Goal: Information Seeking & Learning: Compare options

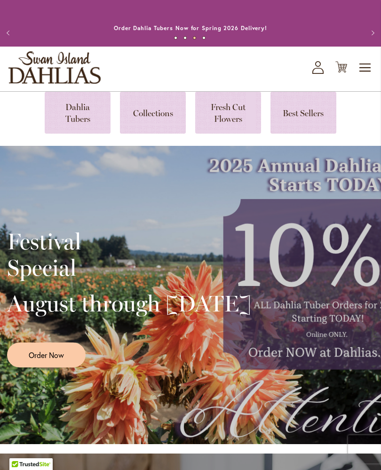
click at [154, 118] on link at bounding box center [153, 113] width 66 height 42
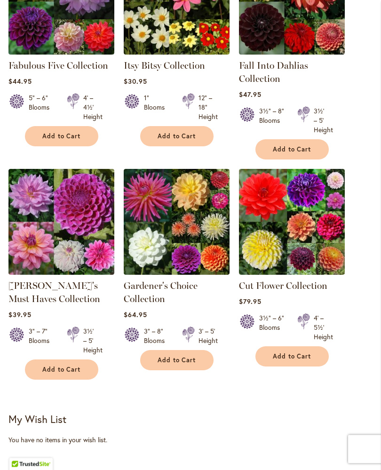
scroll to position [302, 0]
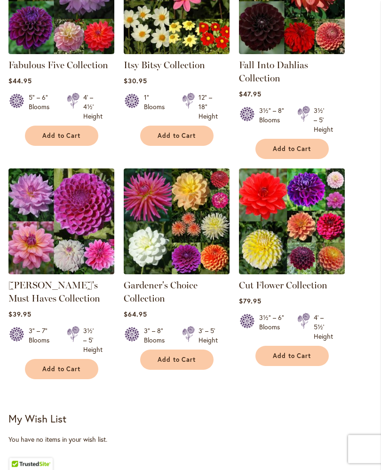
click at [311, 246] on img at bounding box center [292, 222] width 106 height 106
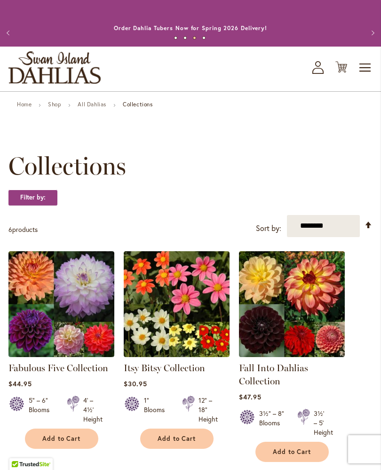
click at [71, 311] on img at bounding box center [61, 304] width 106 height 106
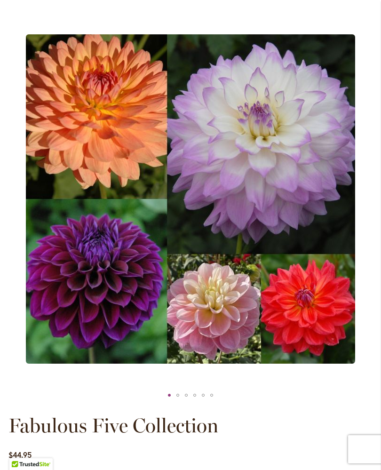
scroll to position [105, 0]
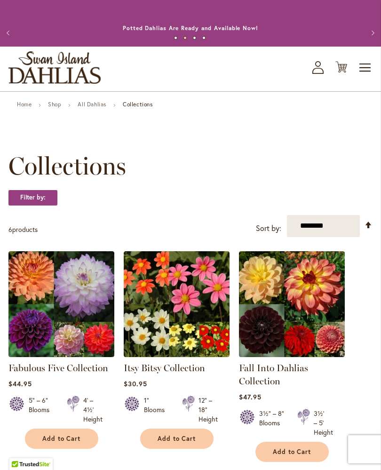
click at [96, 108] on link "All Dahlias" at bounding box center [92, 104] width 29 height 7
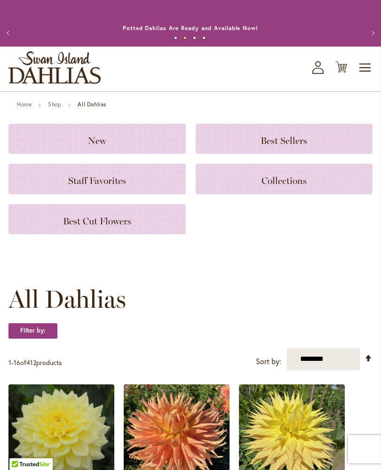
click at [143, 224] on h3 "Best Cut Flowers" at bounding box center [97, 219] width 155 height 10
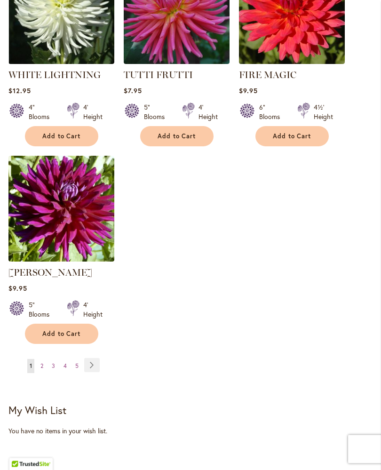
scroll to position [1084, 0]
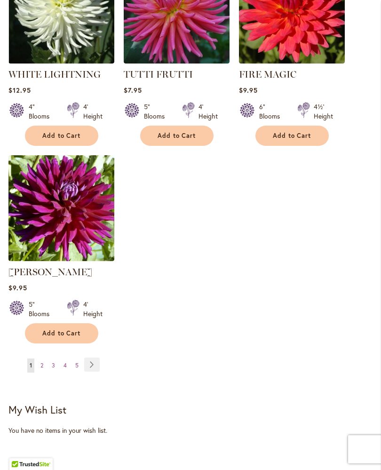
click at [98, 372] on link "Page Next" at bounding box center [92, 364] width 16 height 14
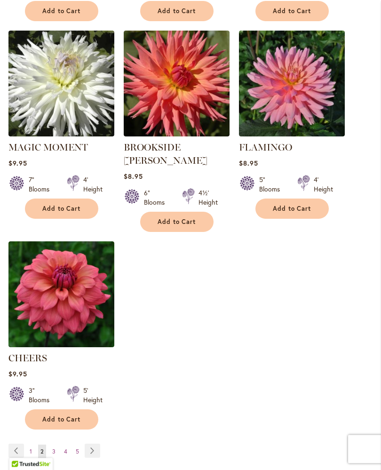
scroll to position [1011, 0]
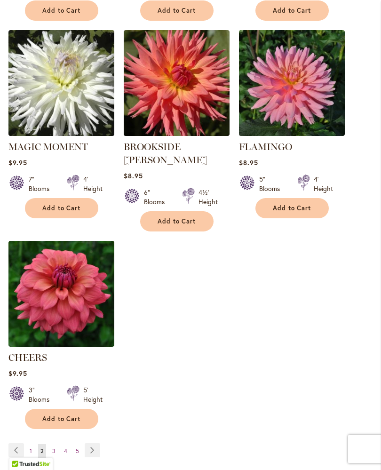
click at [93, 445] on link "Page Next" at bounding box center [93, 451] width 16 height 14
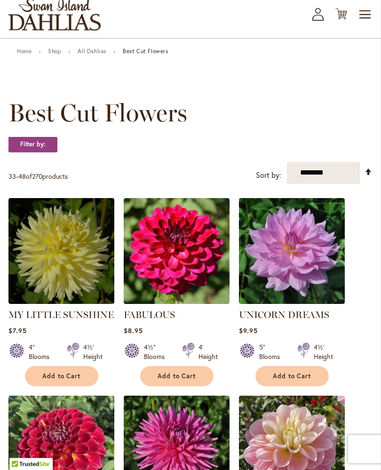
scroll to position [53, 0]
click at [69, 283] on img at bounding box center [61, 251] width 106 height 106
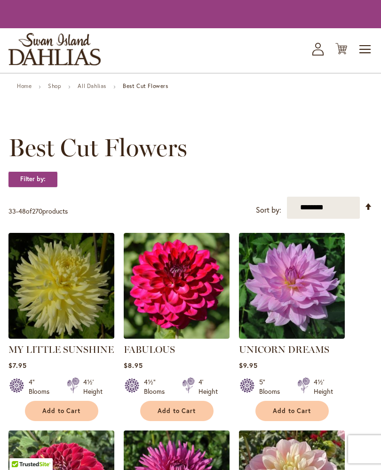
scroll to position [70, 0]
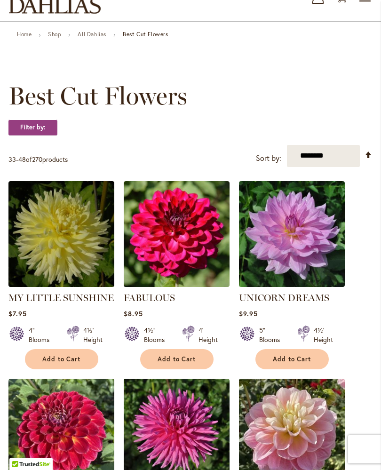
click at [71, 244] on img at bounding box center [61, 234] width 106 height 106
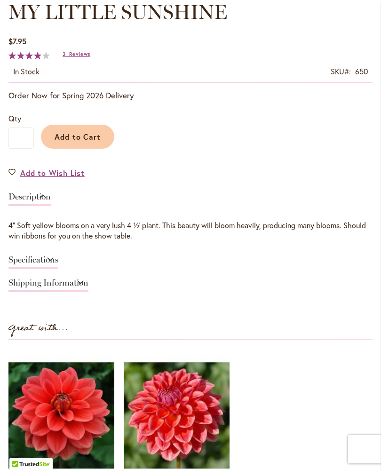
scroll to position [531, 0]
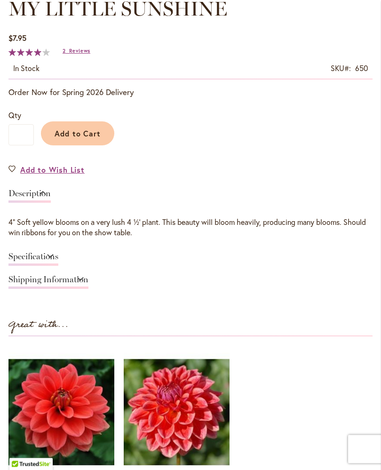
click at [58, 262] on link "Specifications" at bounding box center [33, 260] width 50 height 14
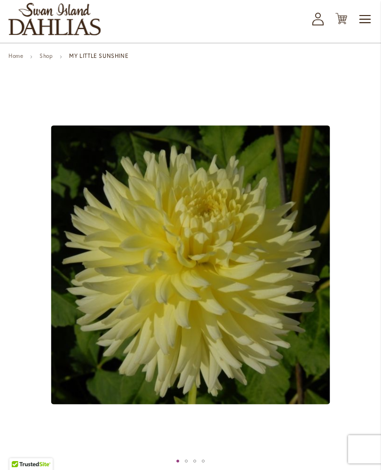
scroll to position [0, 0]
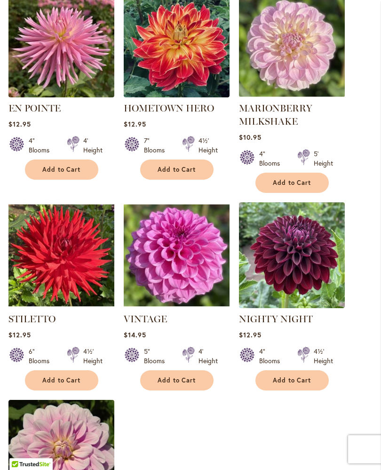
scroll to position [865, 0]
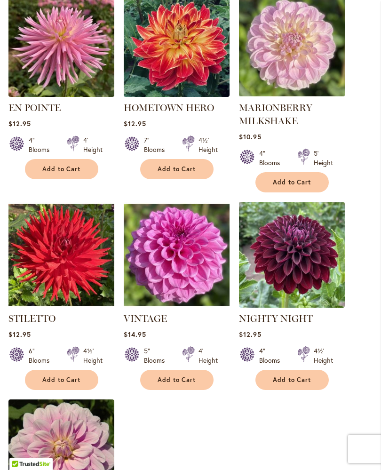
click at [60, 258] on img at bounding box center [61, 255] width 106 height 106
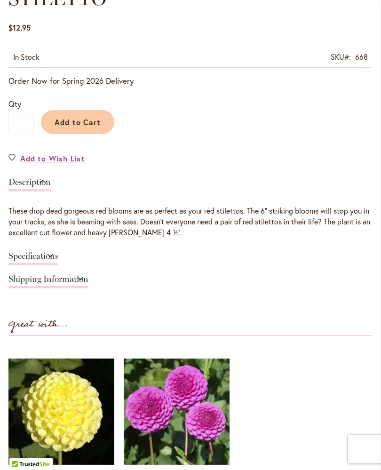
scroll to position [540, 0]
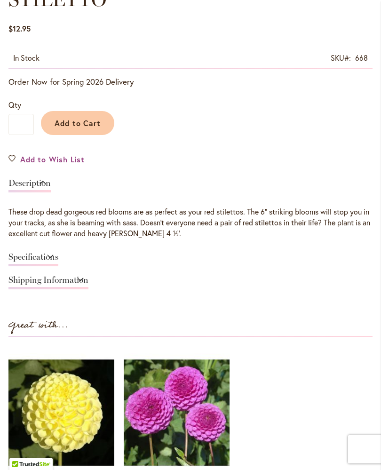
click at [58, 266] on link "Specifications" at bounding box center [33, 260] width 50 height 14
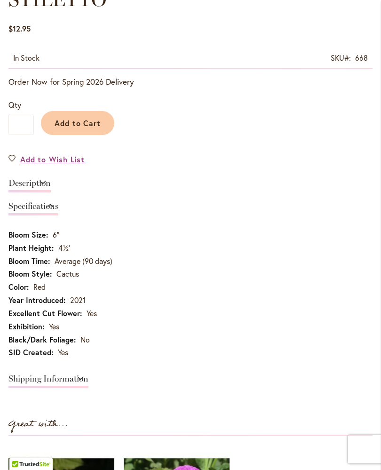
click at [51, 189] on link "Description" at bounding box center [29, 186] width 42 height 14
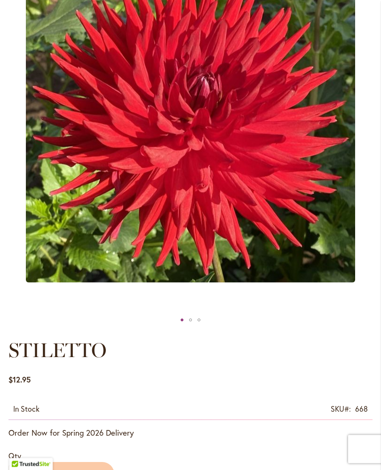
scroll to position [183, 0]
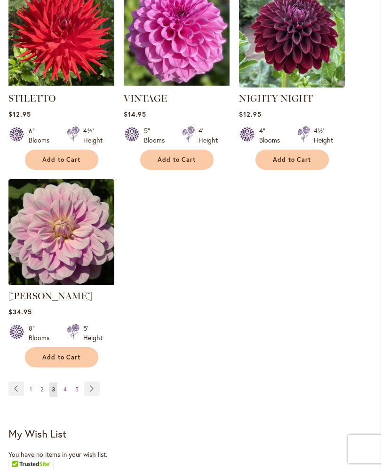
scroll to position [1092, 0]
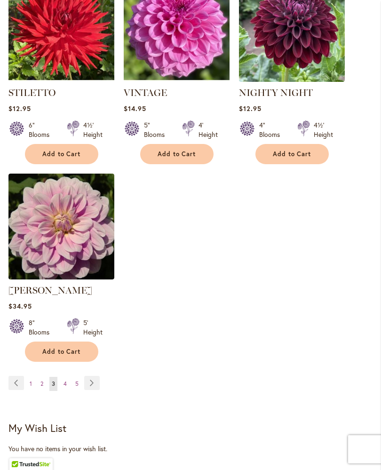
click at [93, 381] on link "Page Next" at bounding box center [92, 383] width 16 height 14
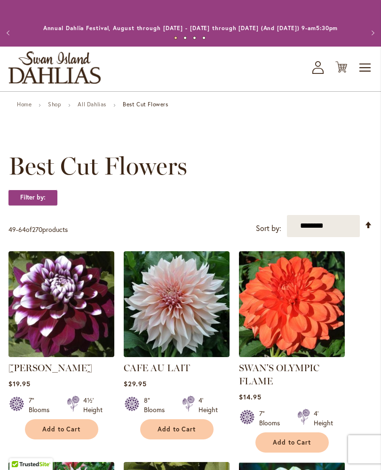
click at [272, 331] on img at bounding box center [292, 304] width 106 height 106
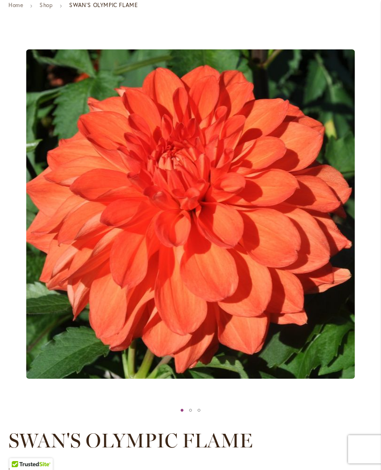
scroll to position [97, 0]
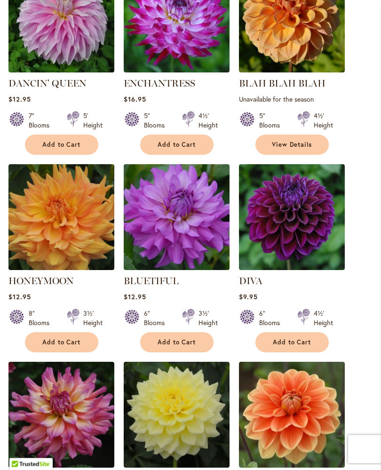
scroll to position [693, 0]
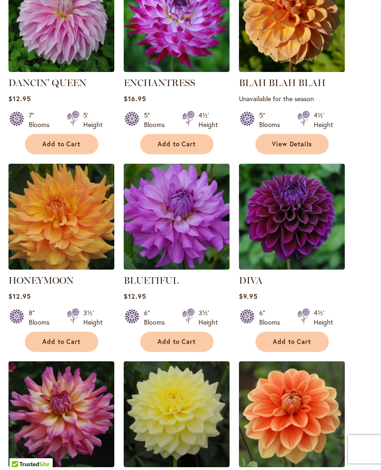
click at [294, 233] on img at bounding box center [292, 217] width 106 height 106
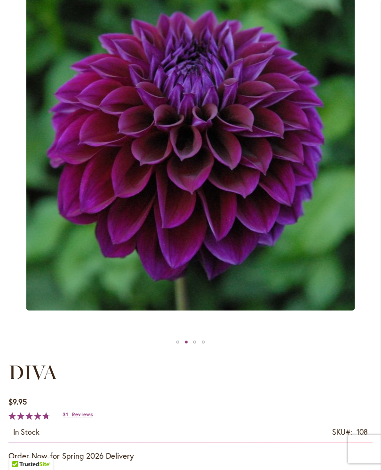
scroll to position [166, 0]
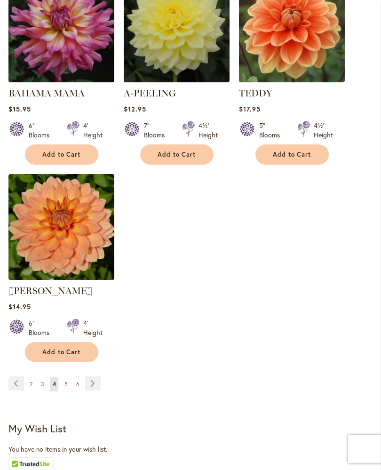
scroll to position [1078, 0]
click at [100, 389] on link "Page Next" at bounding box center [93, 383] width 16 height 14
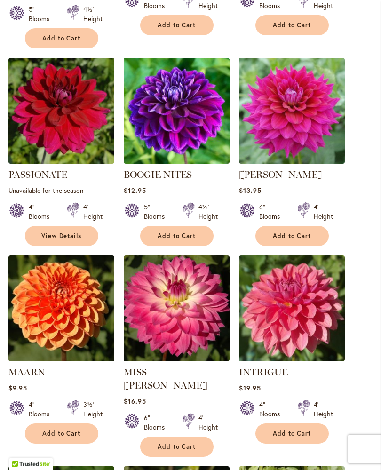
scroll to position [602, 0]
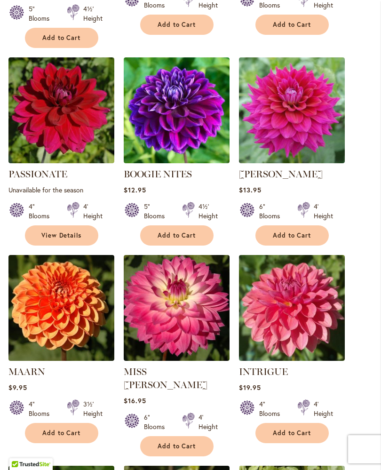
click at [34, 325] on img at bounding box center [61, 308] width 106 height 106
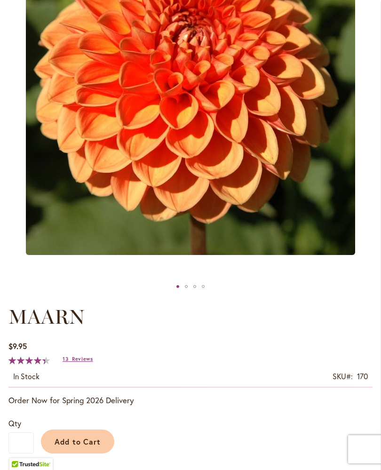
scroll to position [222, 0]
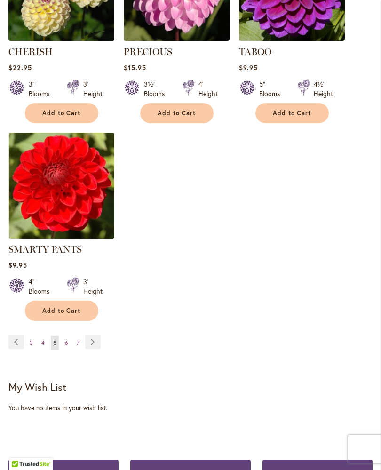
scroll to position [1133, 0]
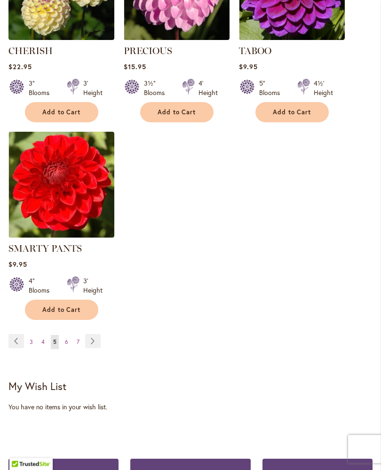
click at [98, 337] on link "Page Next" at bounding box center [93, 341] width 16 height 14
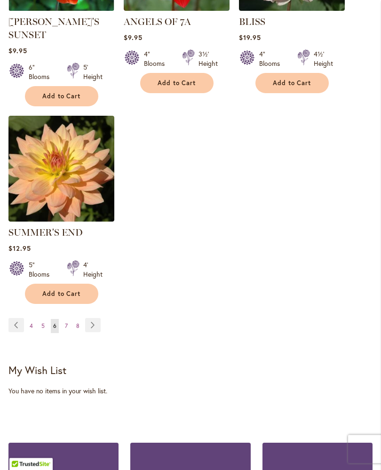
scroll to position [1176, 0]
click at [91, 318] on link "Page Next" at bounding box center [93, 325] width 16 height 14
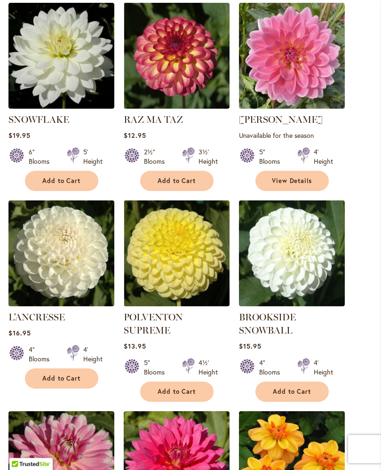
scroll to position [249, 0]
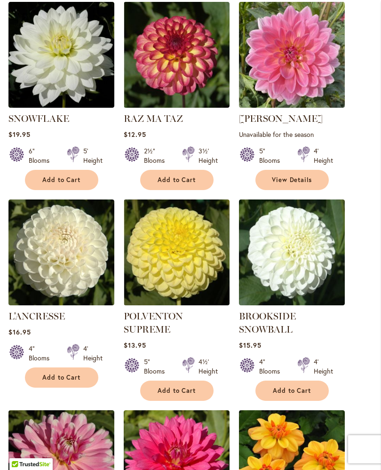
click at [157, 286] on img at bounding box center [177, 252] width 106 height 106
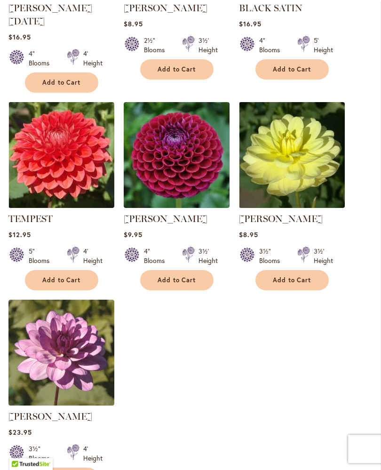
scroll to position [966, 0]
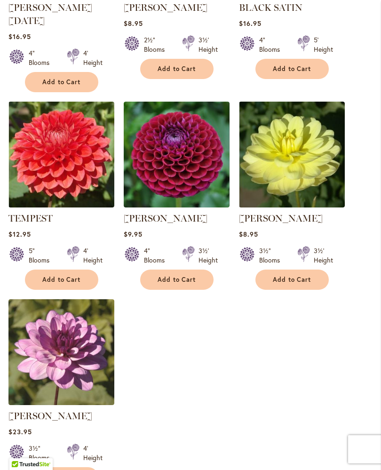
click at [35, 168] on img at bounding box center [61, 155] width 106 height 106
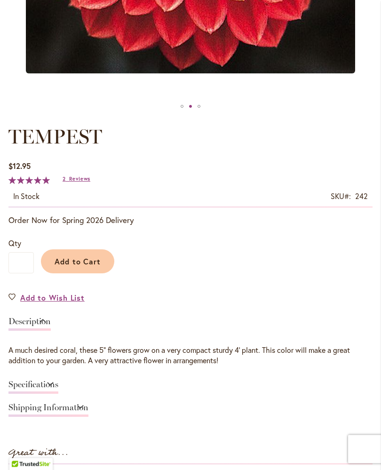
scroll to position [402, 0]
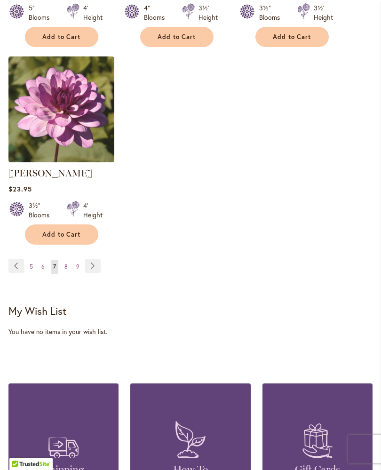
scroll to position [1209, 0]
click at [99, 259] on link "Page Next" at bounding box center [93, 266] width 16 height 14
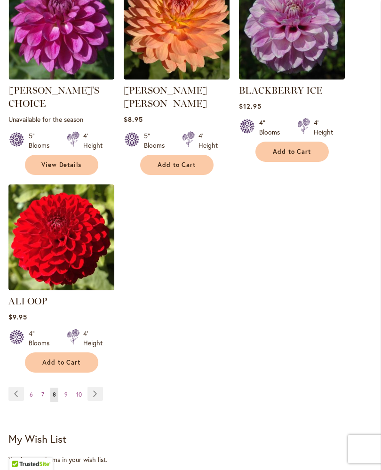
scroll to position [1068, 0]
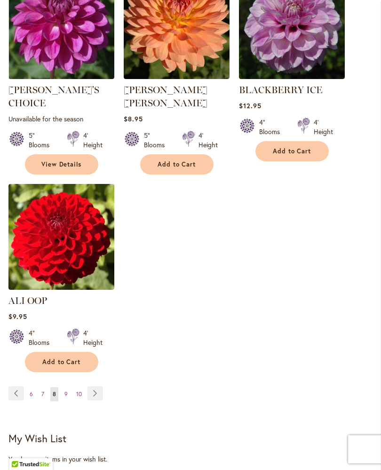
click at [99, 388] on link "Page Next" at bounding box center [95, 393] width 16 height 14
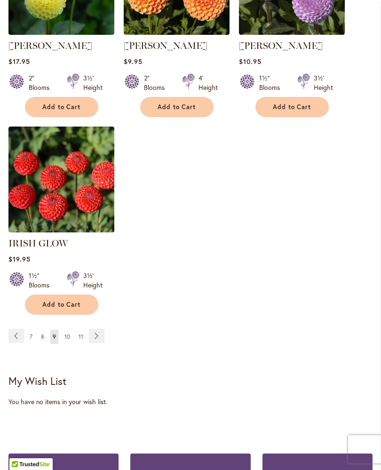
scroll to position [1184, 0]
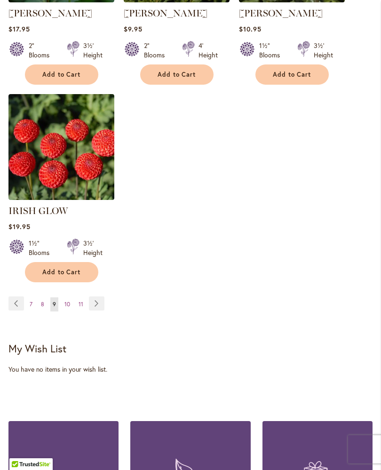
click at [91, 296] on link "Page Next" at bounding box center [97, 303] width 16 height 14
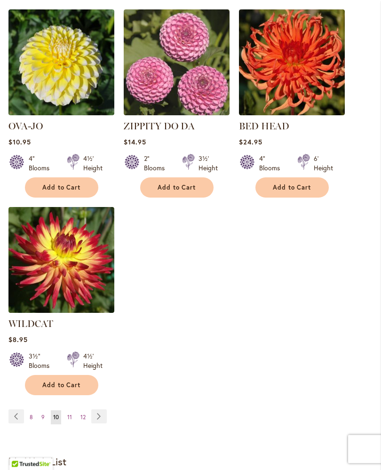
scroll to position [1046, 0]
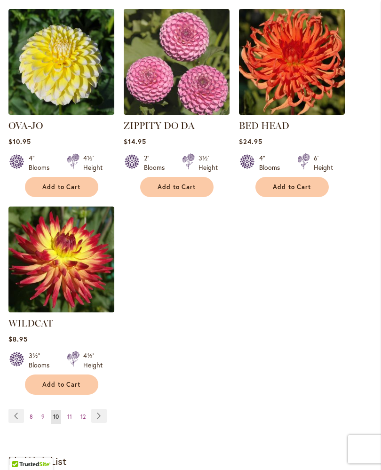
click at [96, 418] on link "Page Next" at bounding box center [99, 416] width 16 height 14
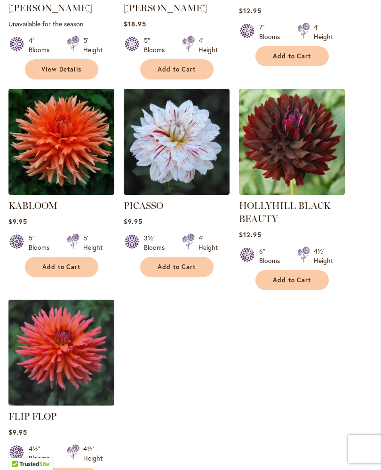
scroll to position [980, 0]
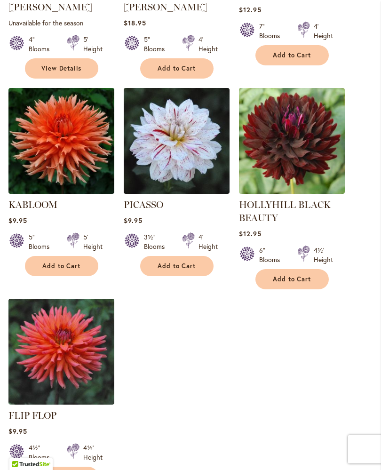
click at [47, 144] on img at bounding box center [61, 141] width 106 height 106
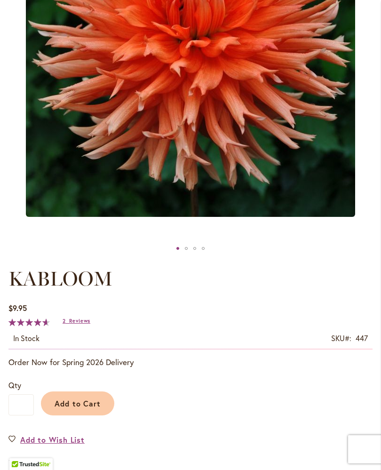
scroll to position [261, 0]
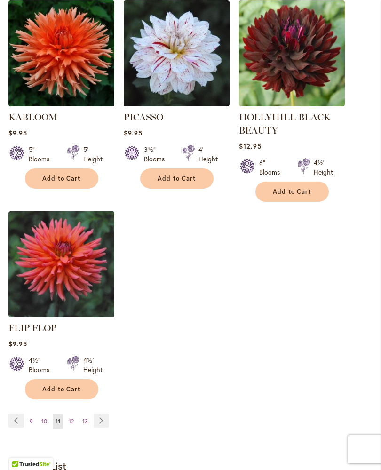
scroll to position [1077, 0]
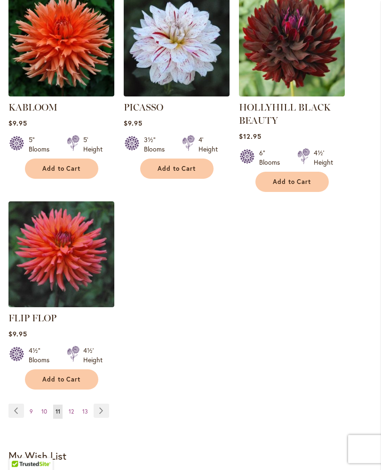
click at [105, 404] on link "Page Next" at bounding box center [102, 411] width 16 height 14
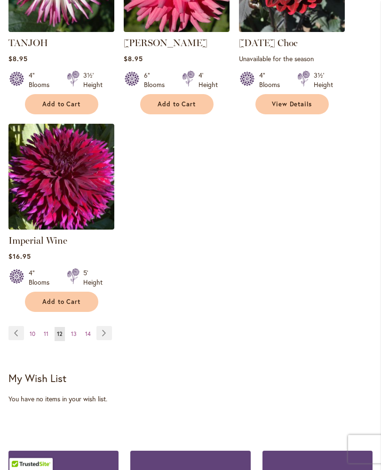
scroll to position [1142, 0]
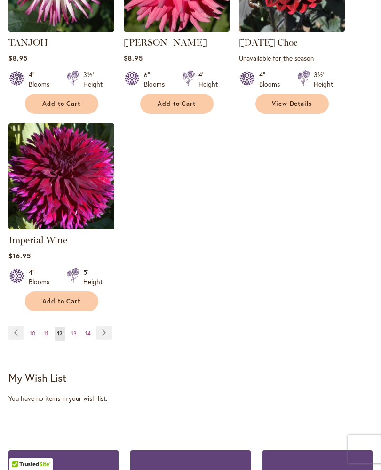
click at [103, 325] on link "Page Next" at bounding box center [104, 332] width 16 height 14
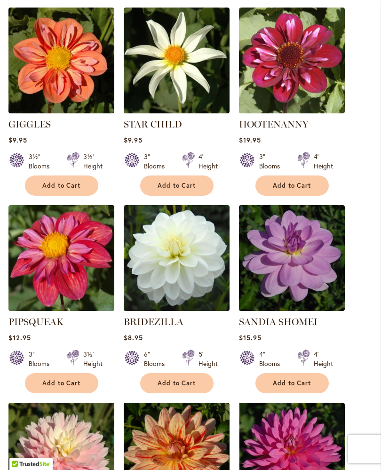
scroll to position [454, 0]
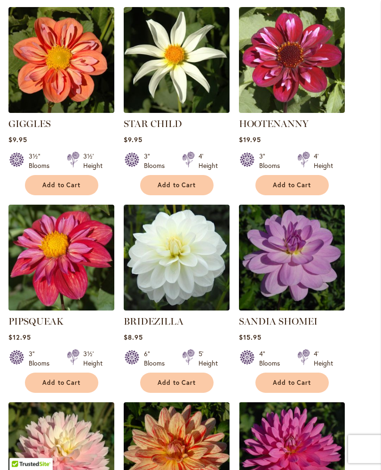
click at [166, 270] on img at bounding box center [177, 258] width 106 height 106
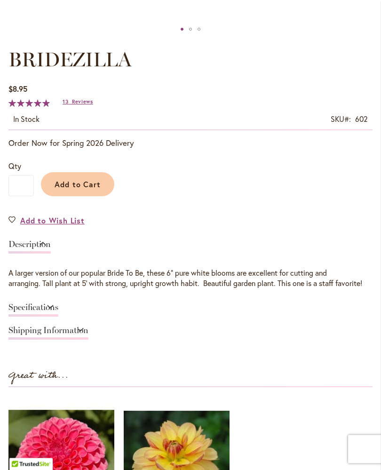
scroll to position [480, 0]
click at [58, 317] on link "Specifications" at bounding box center [33, 310] width 50 height 14
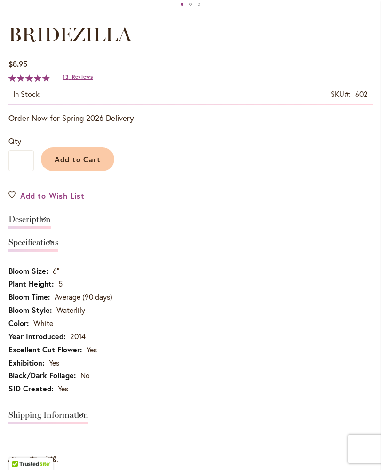
click at [51, 226] on link "Description" at bounding box center [29, 222] width 42 height 14
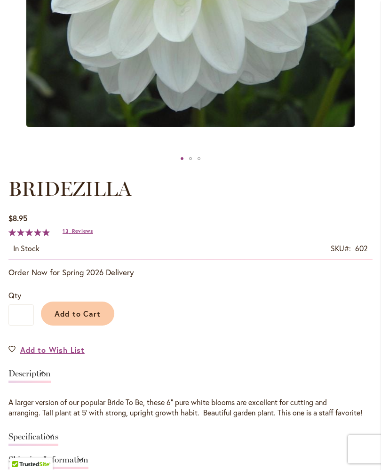
scroll to position [345, 0]
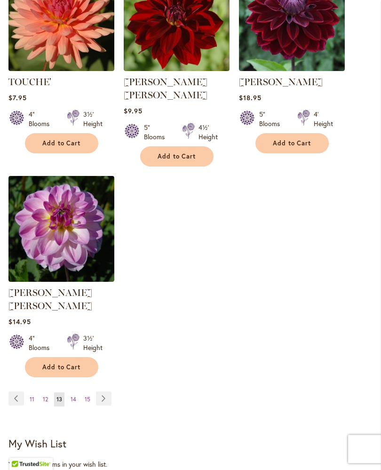
scroll to position [1102, 0]
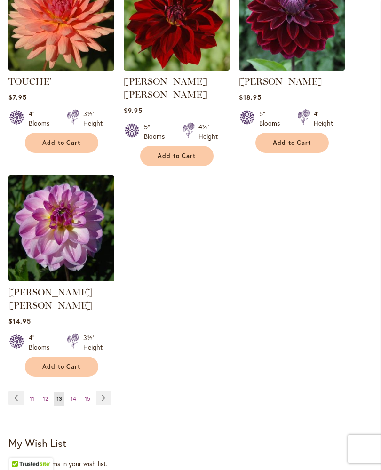
click at [100, 391] on link "Page Next" at bounding box center [104, 398] width 16 height 14
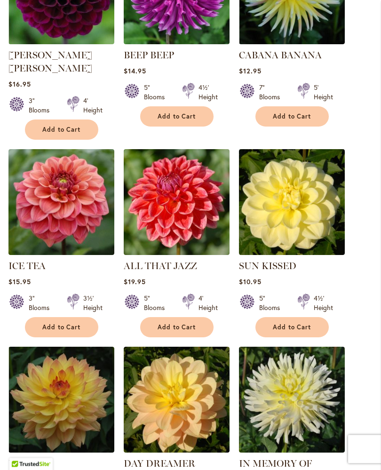
scroll to position [511, 0]
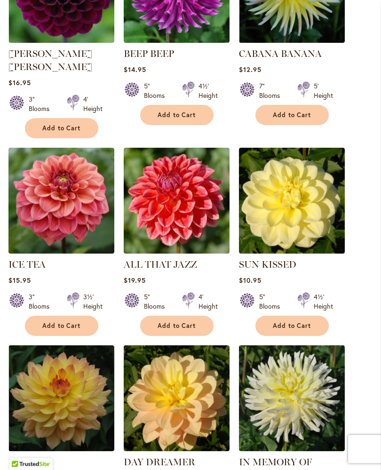
click at [300, 219] on img at bounding box center [292, 201] width 106 height 106
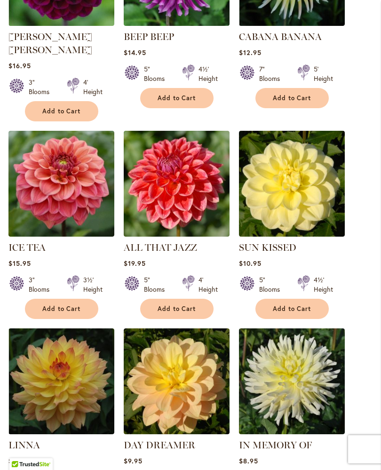
scroll to position [529, 0]
click at [303, 195] on img at bounding box center [292, 184] width 106 height 106
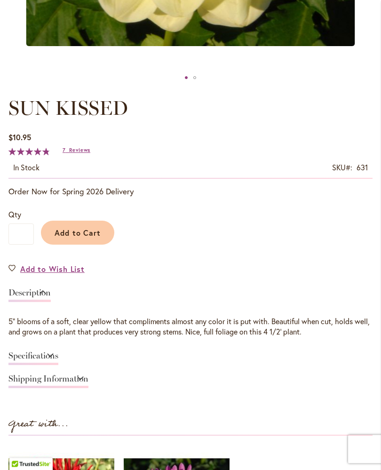
scroll to position [432, 0]
click at [58, 365] on link "Specifications" at bounding box center [33, 358] width 50 height 14
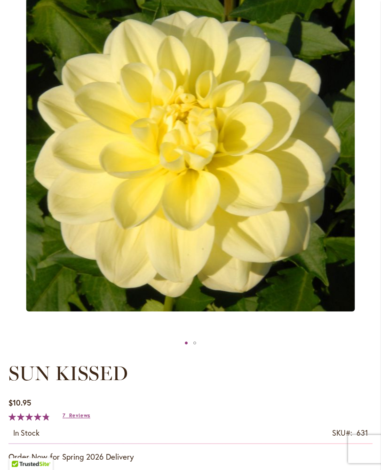
scroll to position [161, 0]
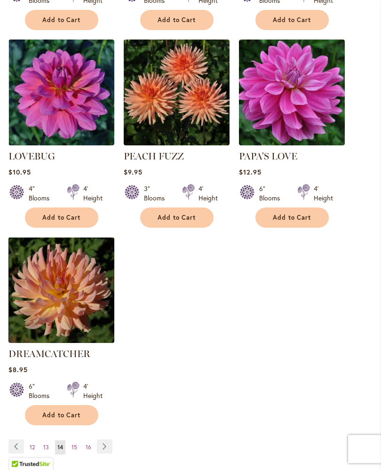
scroll to position [1015, 0]
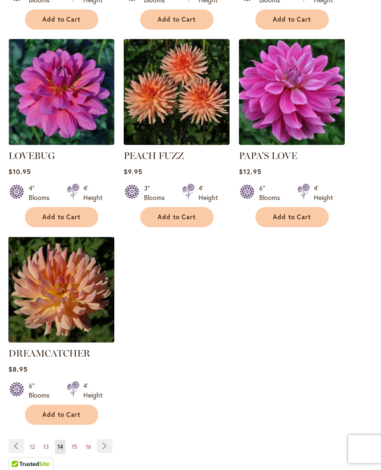
click at [108, 439] on link "Page Next" at bounding box center [105, 446] width 16 height 14
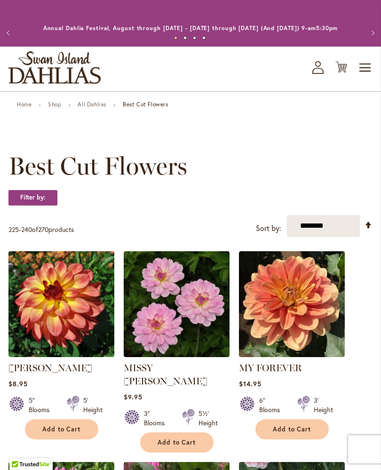
click at [68, 311] on img at bounding box center [61, 304] width 106 height 106
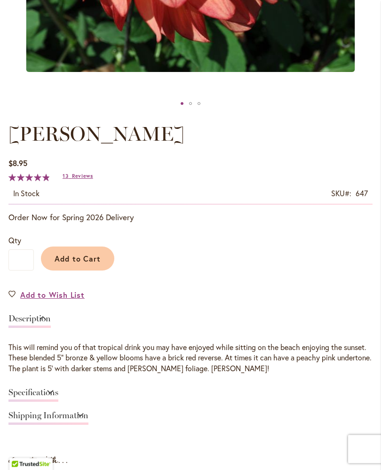
scroll to position [406, 0]
click at [58, 401] on link "Specifications" at bounding box center [33, 395] width 50 height 14
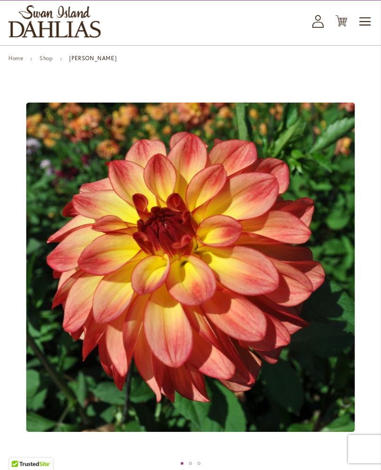
scroll to position [0, 0]
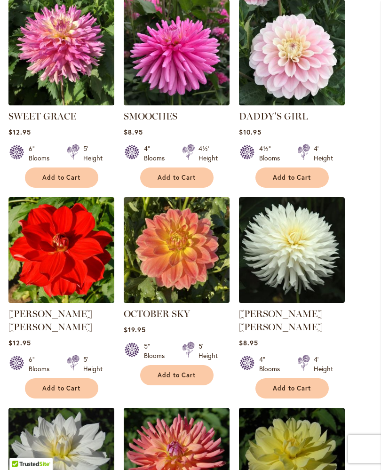
scroll to position [464, 0]
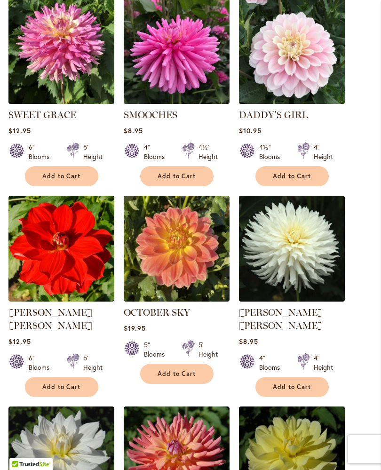
click at [301, 242] on img at bounding box center [292, 249] width 106 height 106
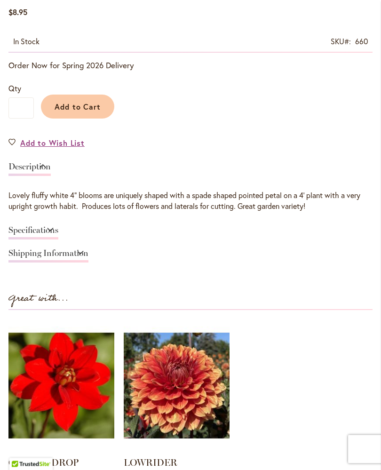
scroll to position [544, 0]
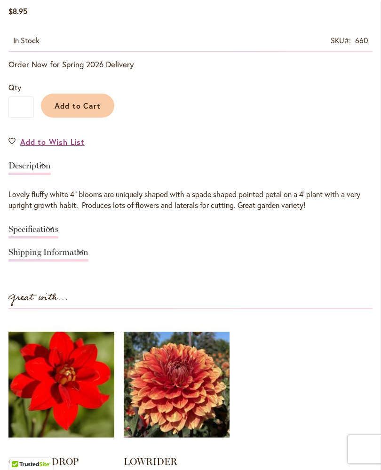
click at [58, 238] on link "Specifications" at bounding box center [33, 232] width 50 height 14
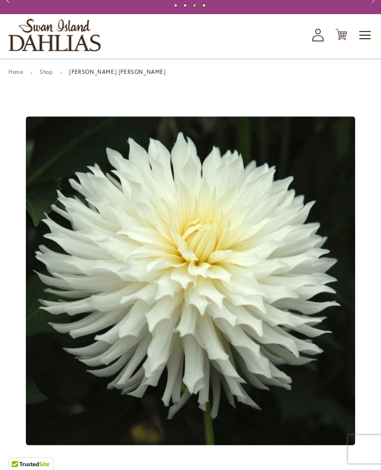
scroll to position [23, 0]
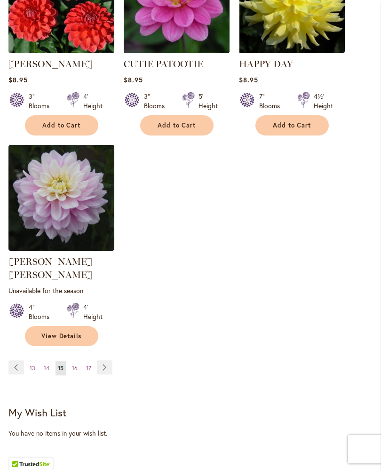
scroll to position [1121, 0]
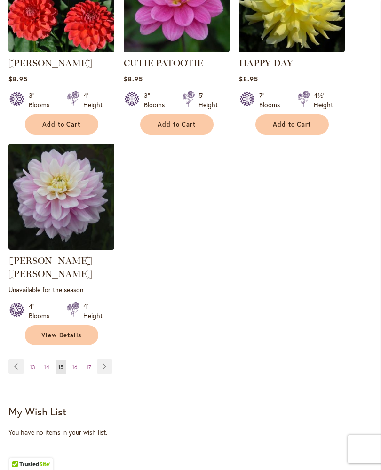
click at [106, 359] on link "Page Next" at bounding box center [105, 366] width 16 height 14
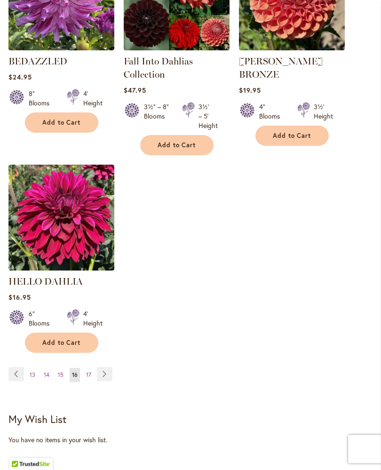
scroll to position [1158, 0]
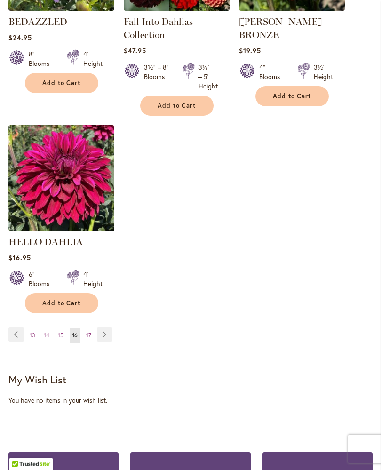
click at [107, 333] on link "Page Next" at bounding box center [105, 335] width 16 height 14
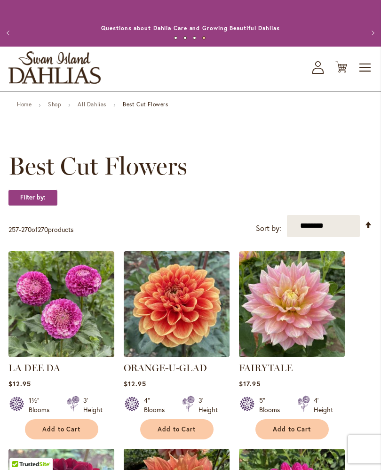
click at [101, 108] on link "All Dahlias" at bounding box center [92, 104] width 29 height 7
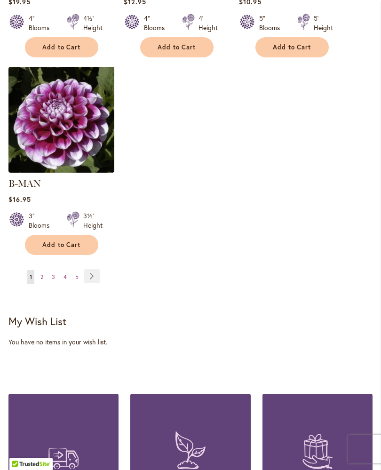
scroll to position [1318, 0]
click at [91, 270] on link "Page Next" at bounding box center [92, 276] width 16 height 14
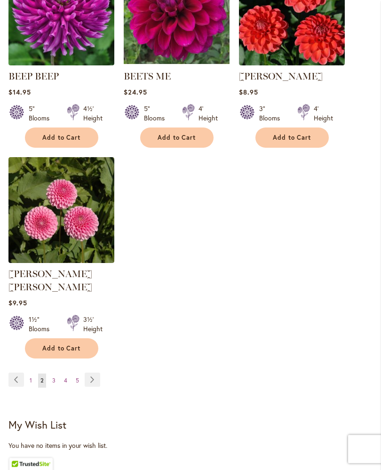
scroll to position [1215, 0]
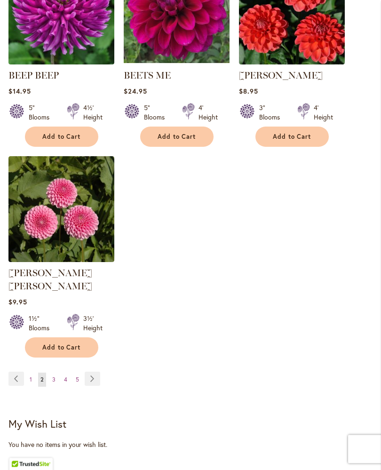
click at [94, 374] on link "Page Next" at bounding box center [93, 379] width 16 height 14
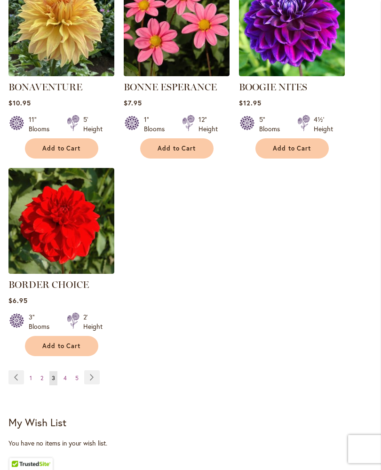
scroll to position [1204, 0]
click at [99, 384] on link "Page Next" at bounding box center [92, 377] width 16 height 14
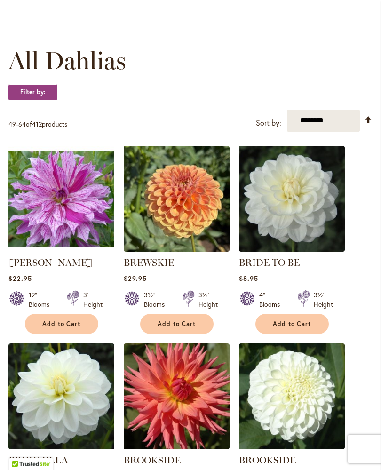
scroll to position [238, 0]
click at [304, 210] on img at bounding box center [292, 199] width 106 height 106
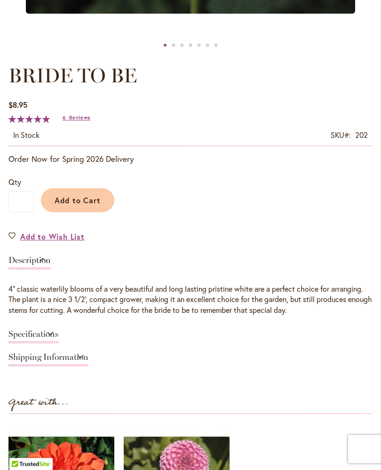
scroll to position [464, 0]
click at [58, 343] on link "Specifications" at bounding box center [33, 337] width 50 height 14
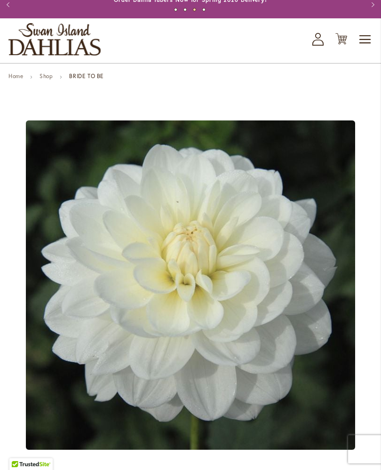
scroll to position [0, 0]
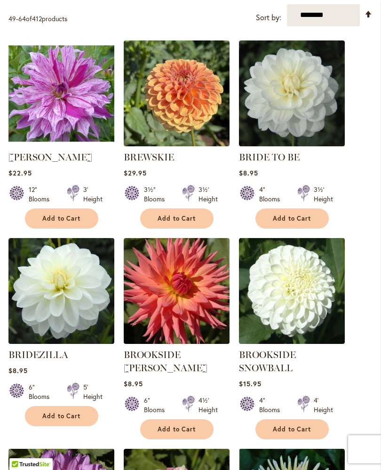
scroll to position [353, 0]
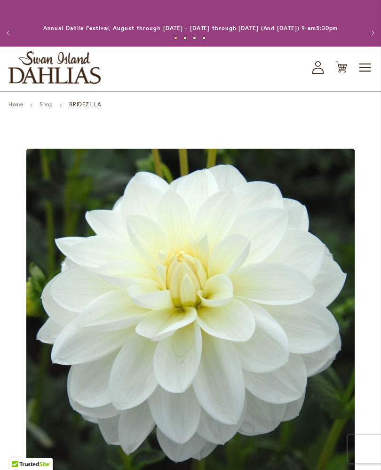
click at [50, 108] on link "Shop" at bounding box center [46, 104] width 13 height 7
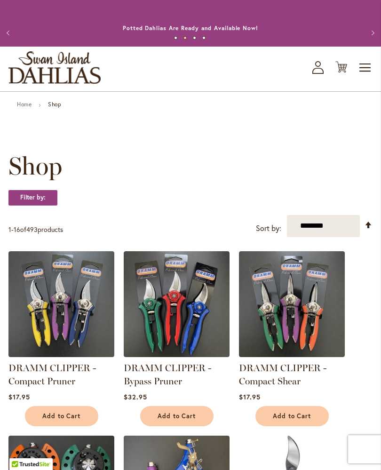
click at [19, 108] on link "Home" at bounding box center [24, 104] width 15 height 7
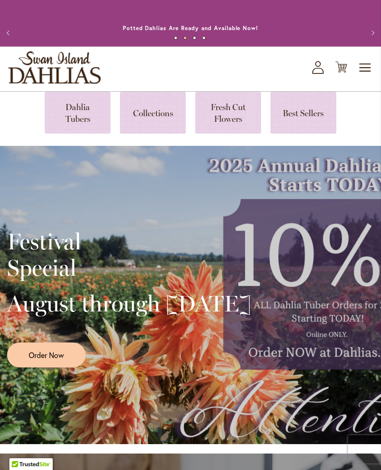
click at [72, 122] on link at bounding box center [78, 113] width 66 height 42
